Goal: Information Seeking & Learning: Learn about a topic

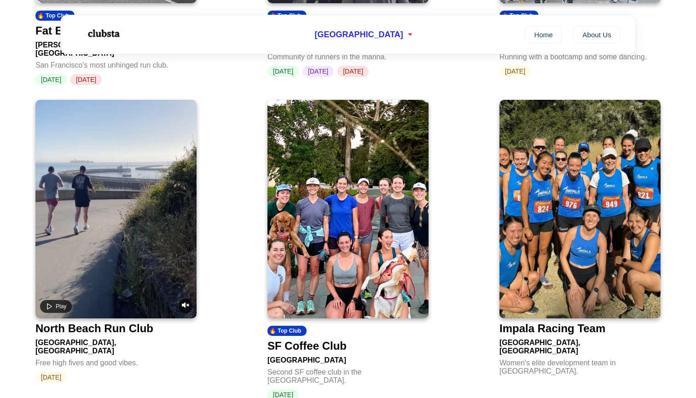
scroll to position [607, 0]
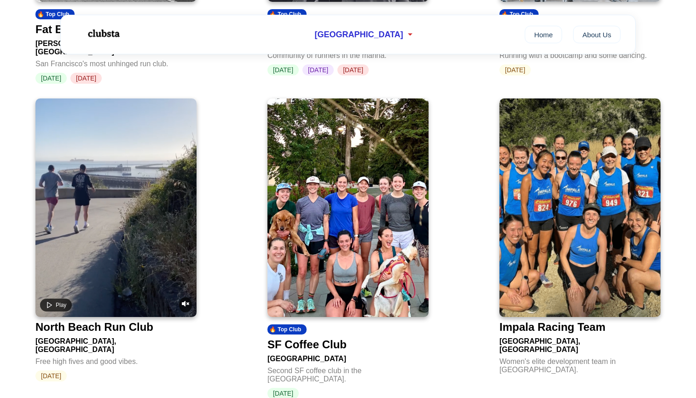
click at [141, 250] on video at bounding box center [115, 208] width 161 height 219
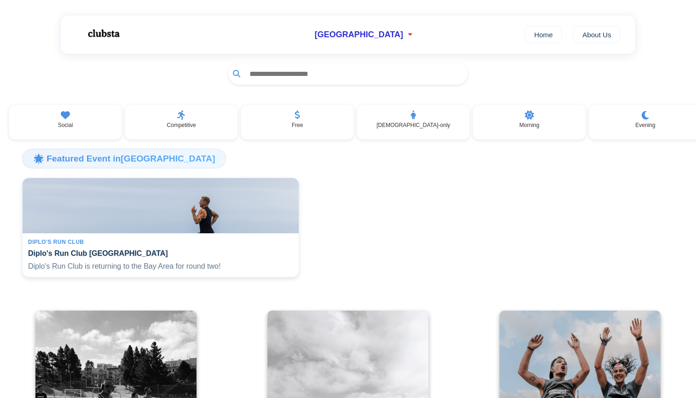
scroll to position [50, 0]
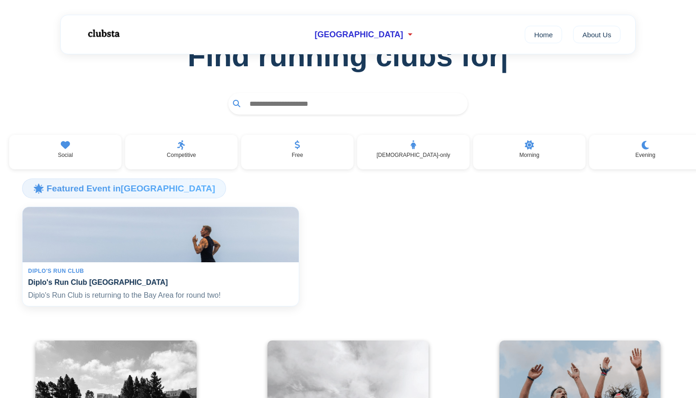
click at [149, 287] on h4 "Diplo's Run Club [GEOGRAPHIC_DATA]" at bounding box center [160, 282] width 265 height 9
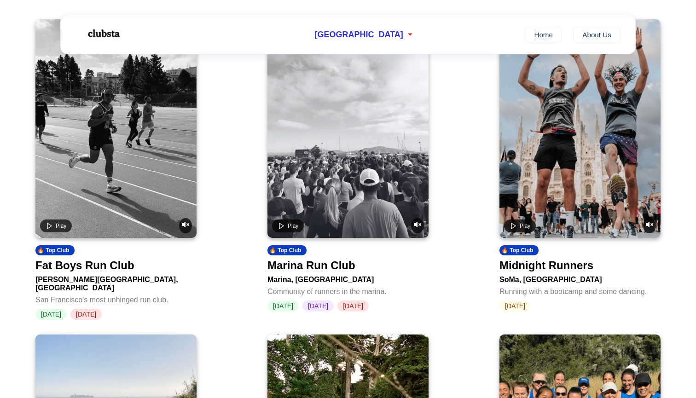
scroll to position [365, 0]
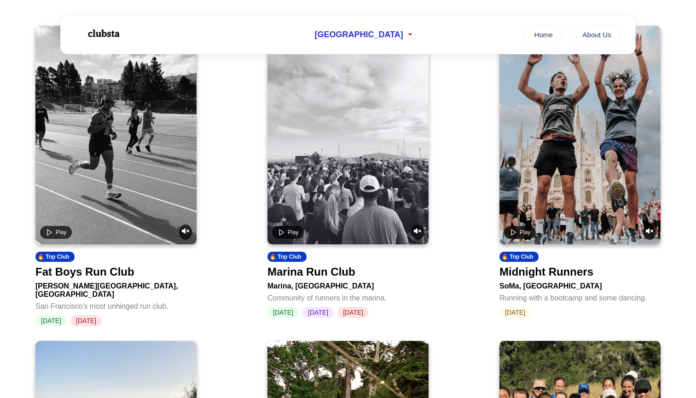
click at [324, 122] on video at bounding box center [348, 135] width 161 height 219
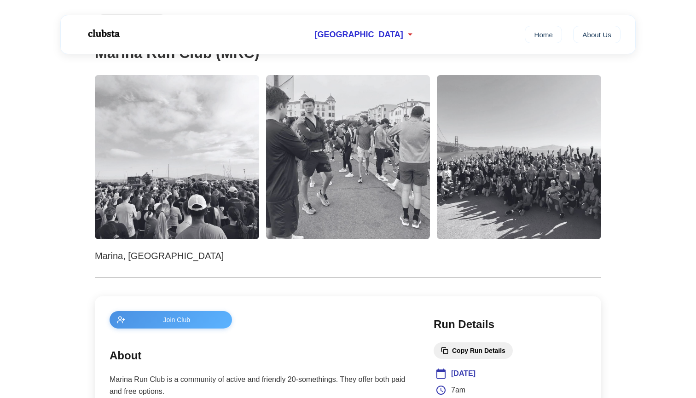
scroll to position [161, 0]
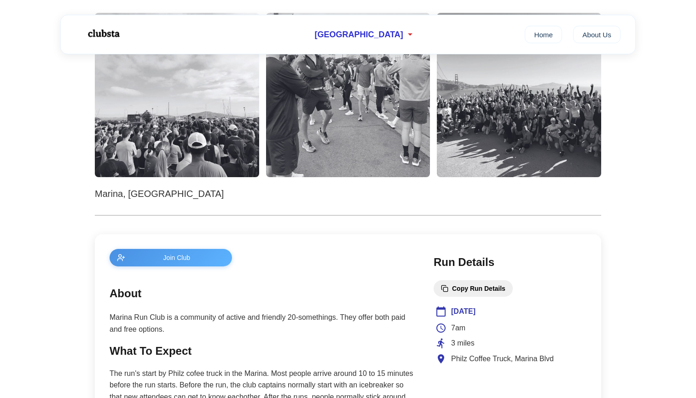
click at [531, 113] on img at bounding box center [519, 95] width 164 height 164
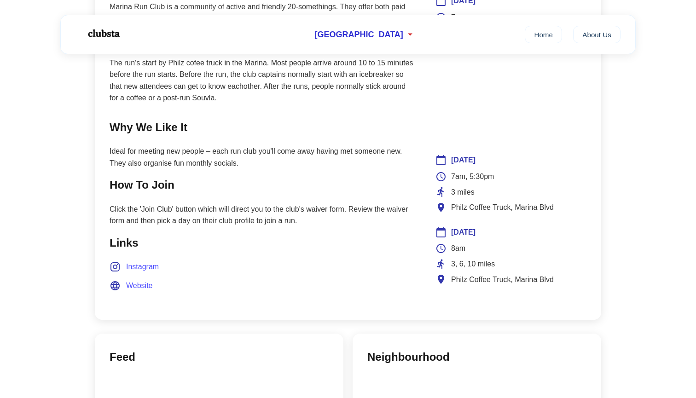
scroll to position [446, 0]
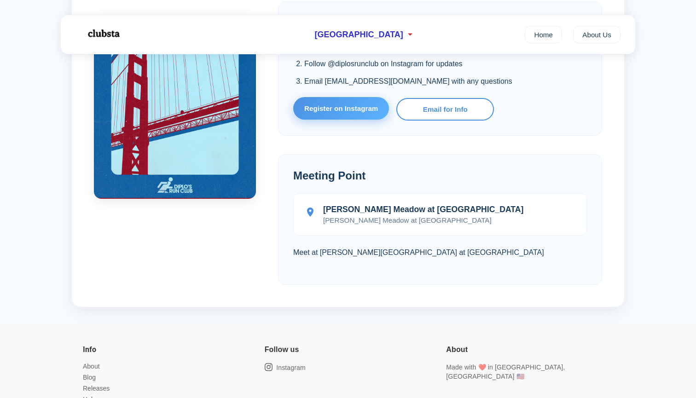
scroll to position [630, 0]
